Goal: Task Accomplishment & Management: Use online tool/utility

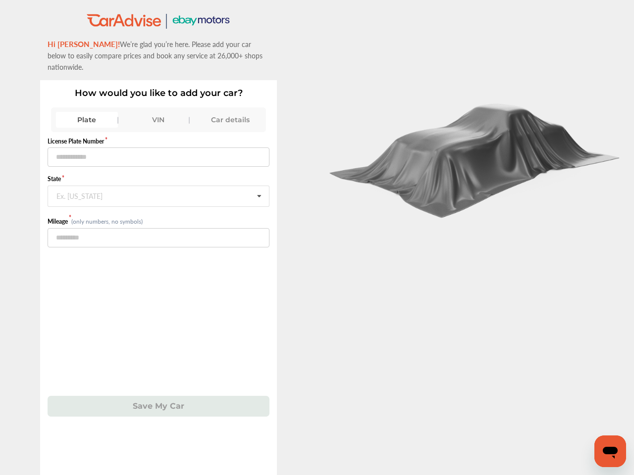
click at [317, 238] on div at bounding box center [475, 237] width 317 height 475
click at [87, 112] on div "Plate" at bounding box center [87, 120] width 62 height 16
click at [158, 112] on div "VIN" at bounding box center [159, 120] width 62 height 16
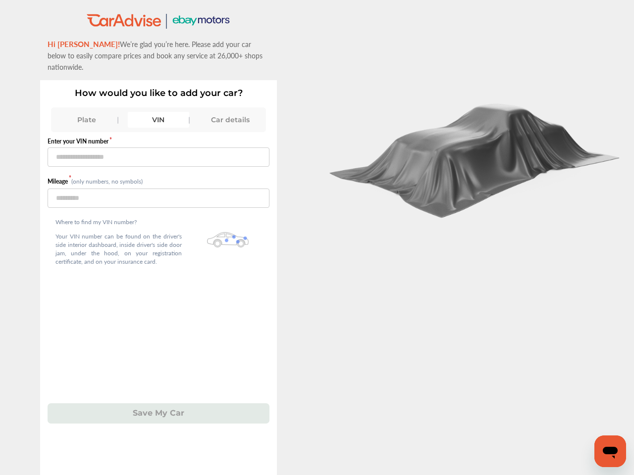
click at [230, 112] on div "Car details" at bounding box center [230, 120] width 62 height 16
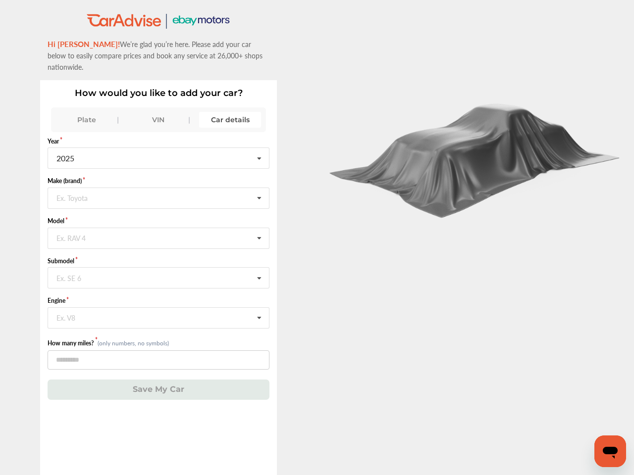
click at [158, 188] on input "text" at bounding box center [159, 197] width 221 height 19
click at [259, 188] on icon at bounding box center [259, 198] width 17 height 21
click at [158, 395] on div "How would you like to add your car? Plate VIN Car details Year [DATE] 2026 2025…" at bounding box center [158, 277] width 237 height 395
click at [610, 452] on icon "Open messaging window" at bounding box center [610, 453] width 15 height 12
